Goal: Complete application form

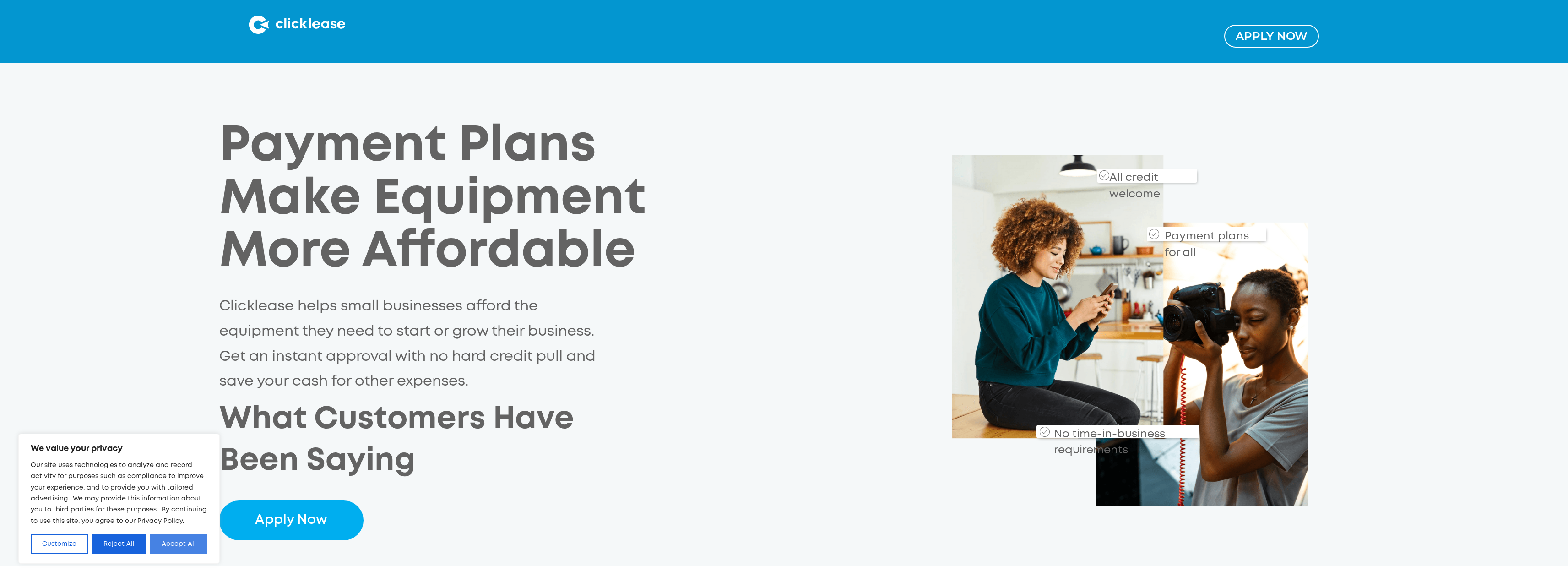
click at [180, 542] on button "Accept All" at bounding box center [178, 544] width 58 height 20
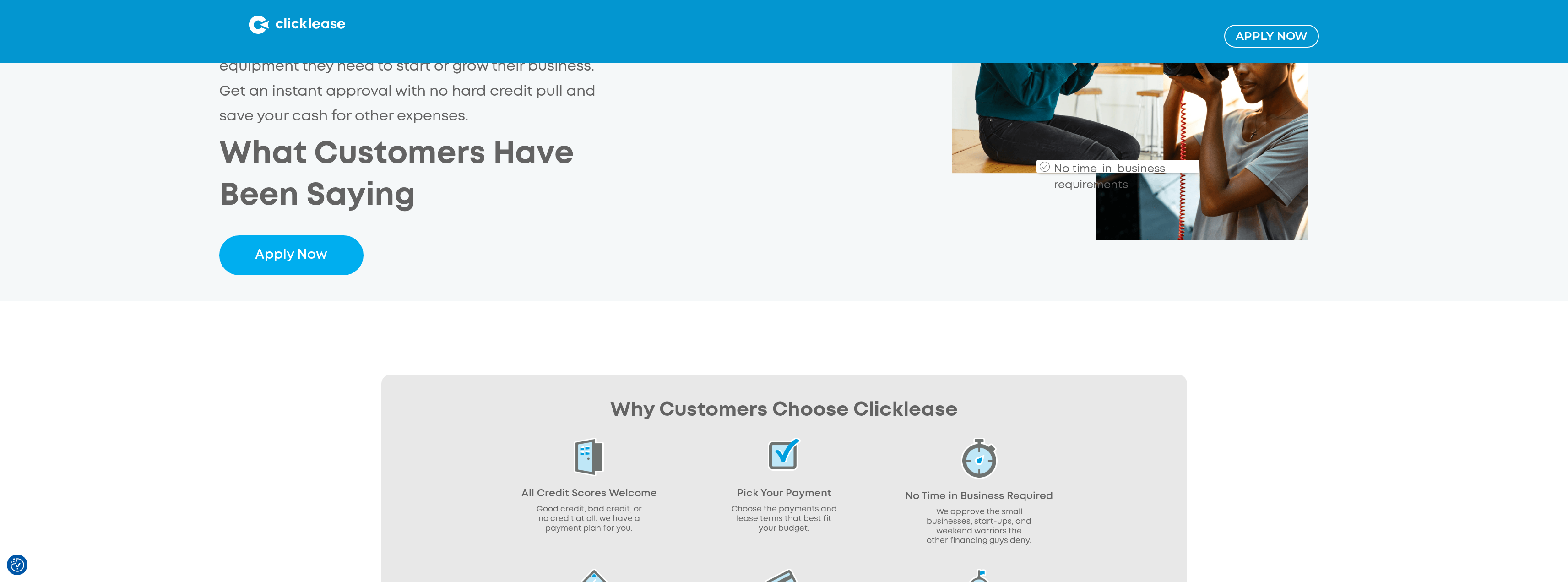
scroll to position [586, 0]
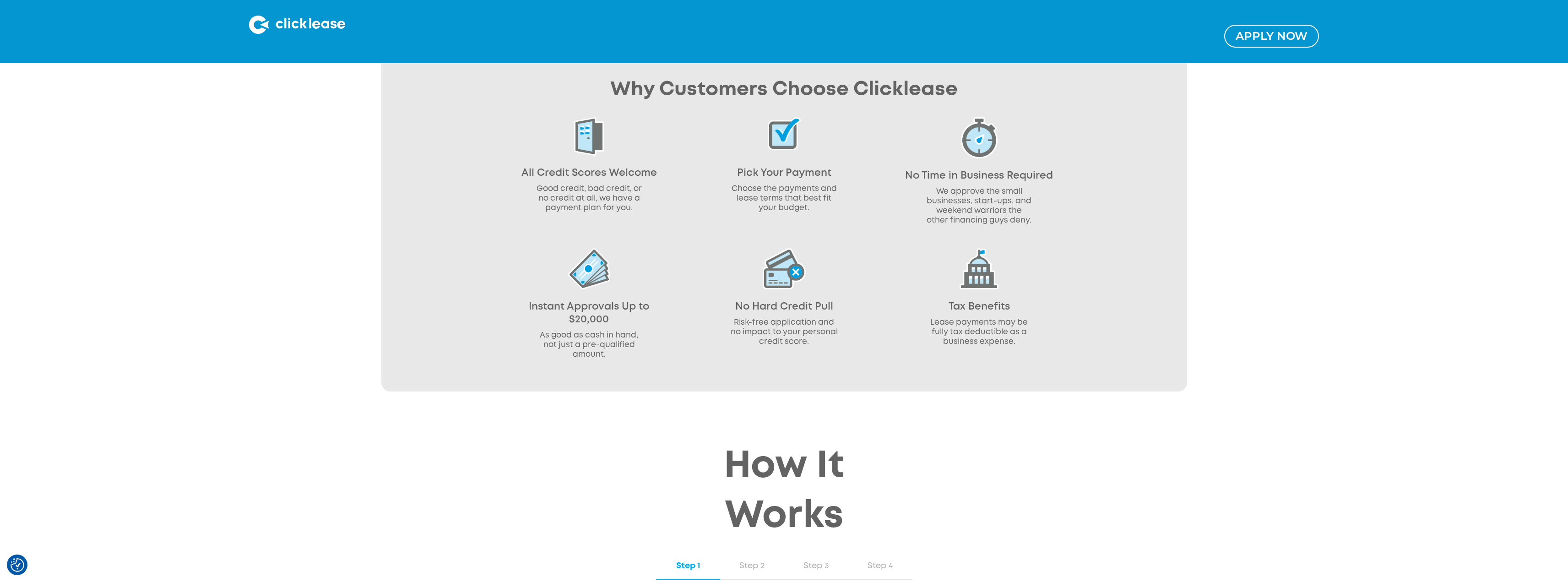
click at [1283, 43] on link "Apply NOw" at bounding box center [1272, 36] width 95 height 23
